Goal: Task Accomplishment & Management: Manage account settings

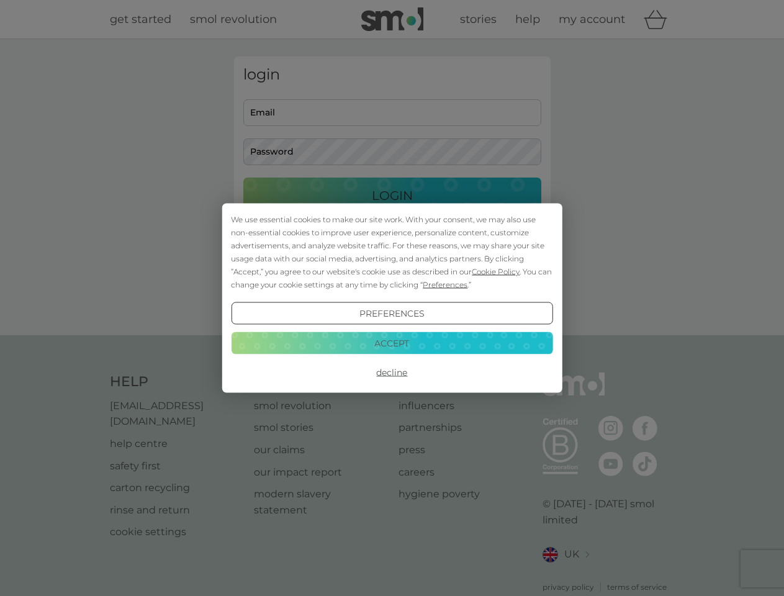
click at [496, 271] on span "Cookie Policy" at bounding box center [496, 271] width 48 height 9
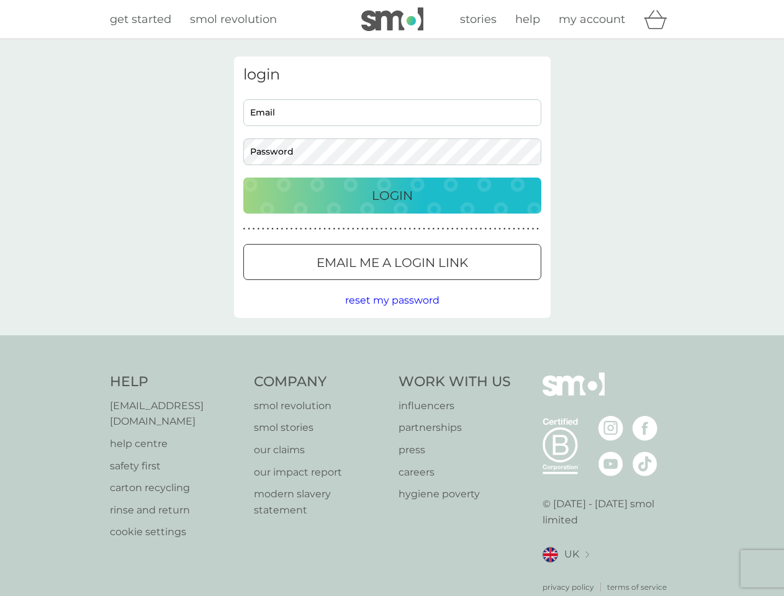
click at [444, 284] on div "login Email Password Login ● ● ● ● ● ● ● ● ● ● ● ● ● ● ● ● ● ● ● ● ● ● ● ● ● ● …" at bounding box center [392, 186] width 317 height 261
click at [392, 313] on div "login Email Password Login ● ● ● ● ● ● ● ● ● ● ● ● ● ● ● ● ● ● ● ● ● ● ● ● ● ● …" at bounding box center [392, 186] width 317 height 261
click at [392, 372] on div "Help [EMAIL_ADDRESS][DOMAIN_NAME] help centre safety first carton recycling rin…" at bounding box center [392, 482] width 565 height 220
click at [392, 343] on div "Help [EMAIL_ADDRESS][DOMAIN_NAME] help centre safety first carton recycling rin…" at bounding box center [392, 482] width 784 height 295
